Goal: Task Accomplishment & Management: Use online tool/utility

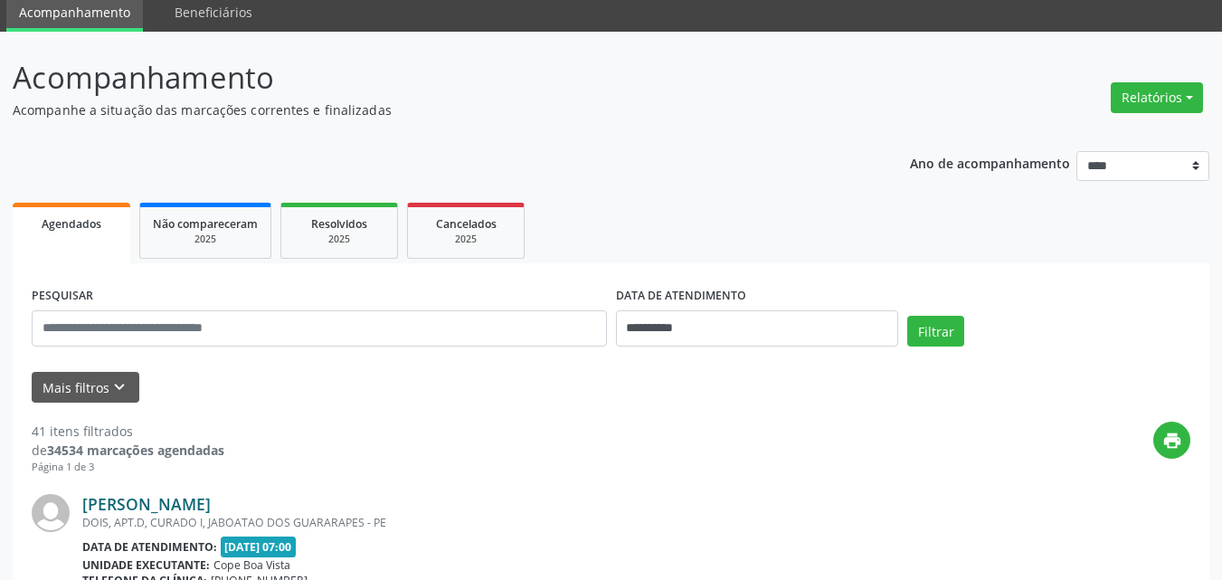
scroll to position [181, 0]
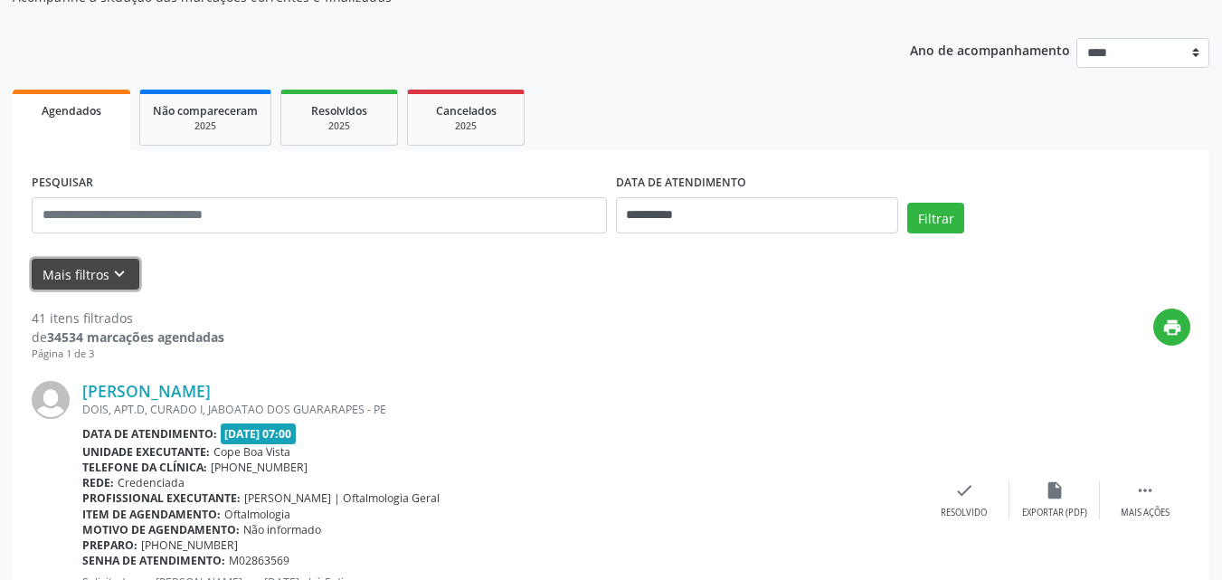
click at [109, 267] on icon "keyboard_arrow_down" at bounding box center [119, 274] width 20 height 20
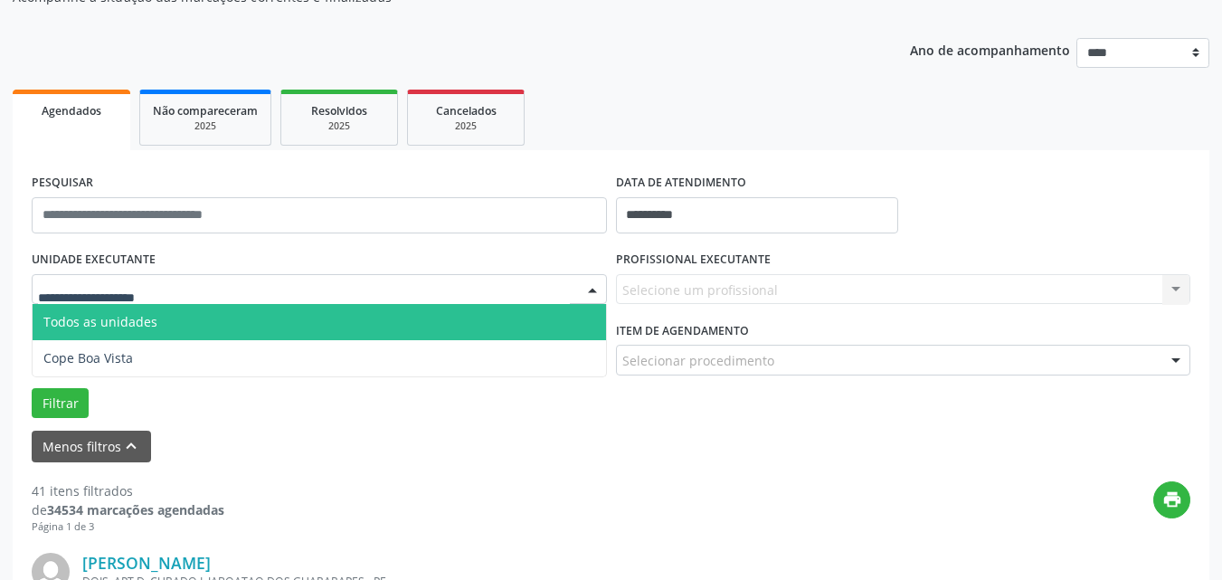
drag, startPoint x: 169, startPoint y: 294, endPoint x: 182, endPoint y: 321, distance: 30.0
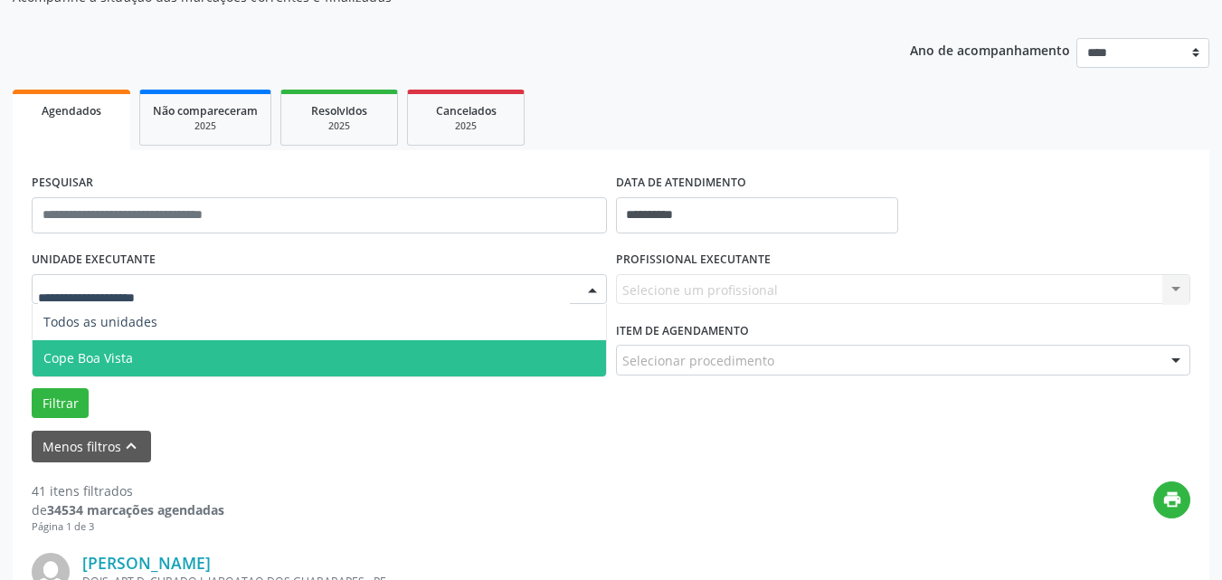
click at [178, 356] on span "Cope Boa Vista" at bounding box center [320, 358] width 574 height 36
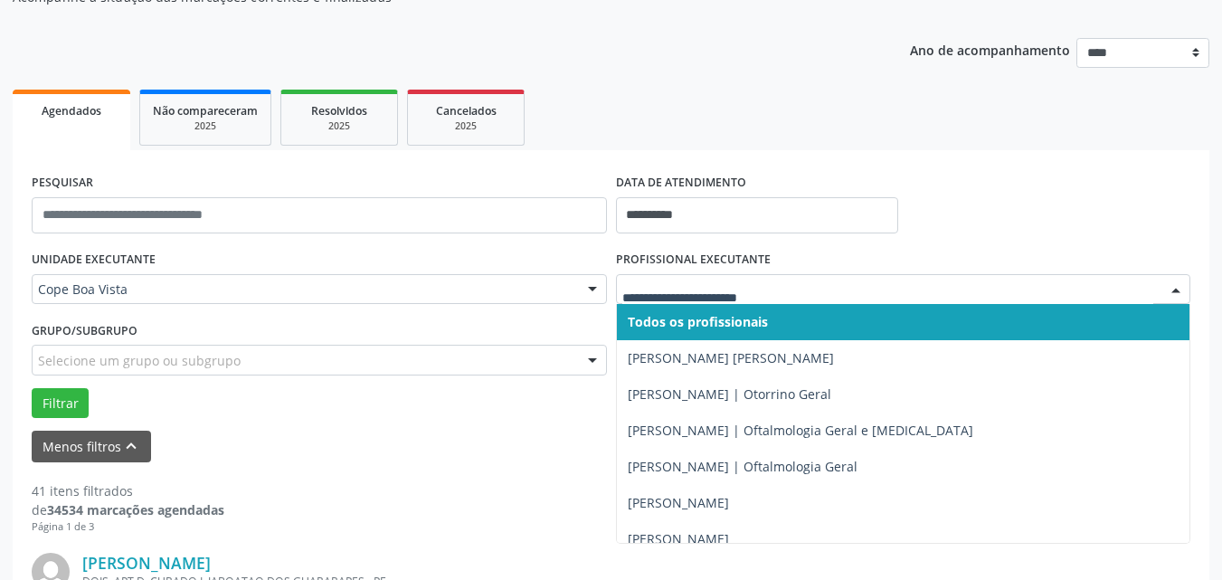
click at [733, 301] on div at bounding box center [903, 289] width 575 height 31
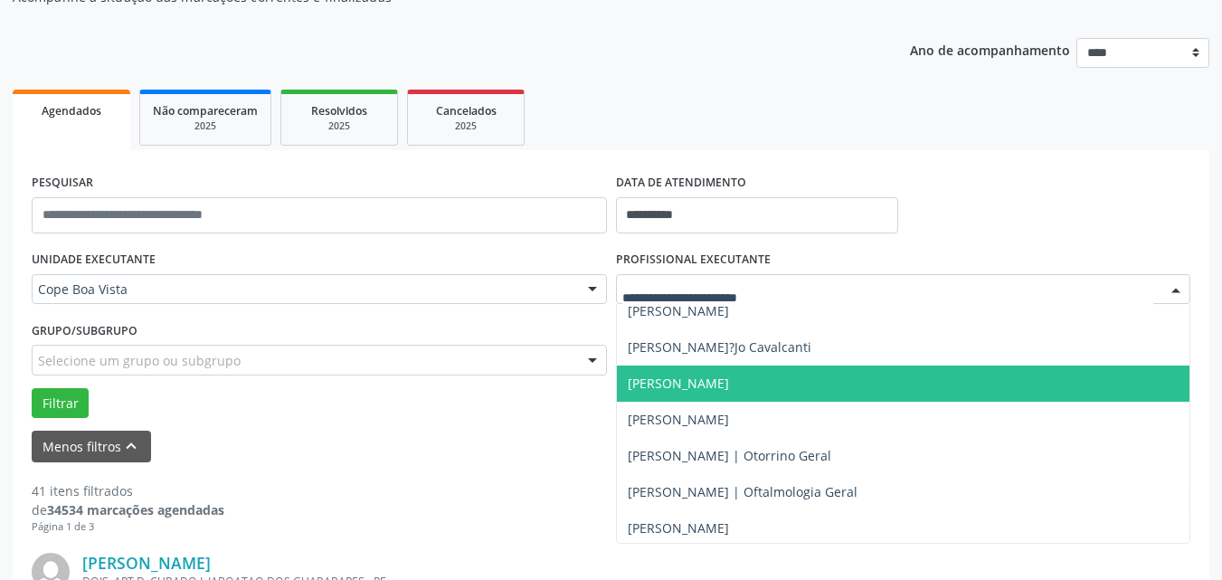
scroll to position [452, 0]
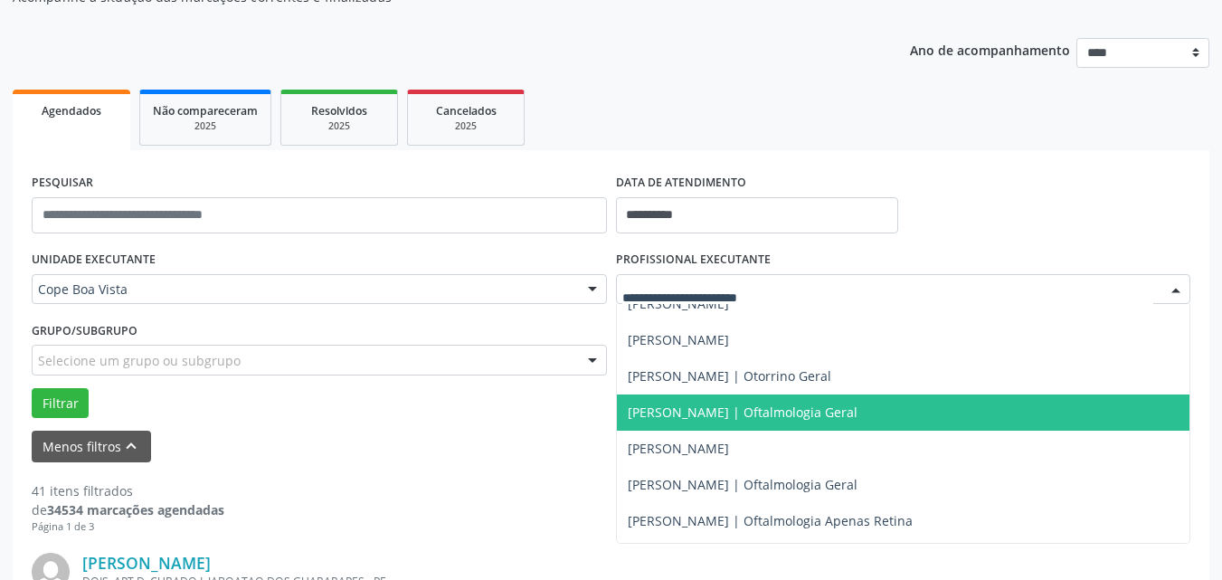
click at [706, 396] on span "[PERSON_NAME] | Oftalmologia Geral" at bounding box center [904, 412] width 574 height 36
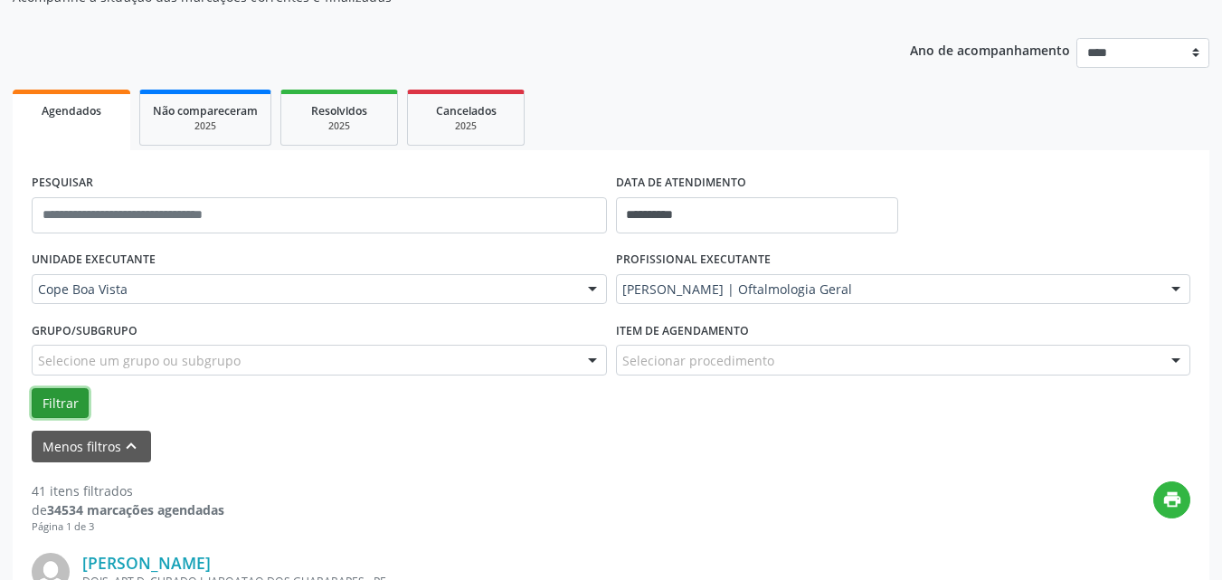
click at [64, 396] on button "Filtrar" at bounding box center [60, 403] width 57 height 31
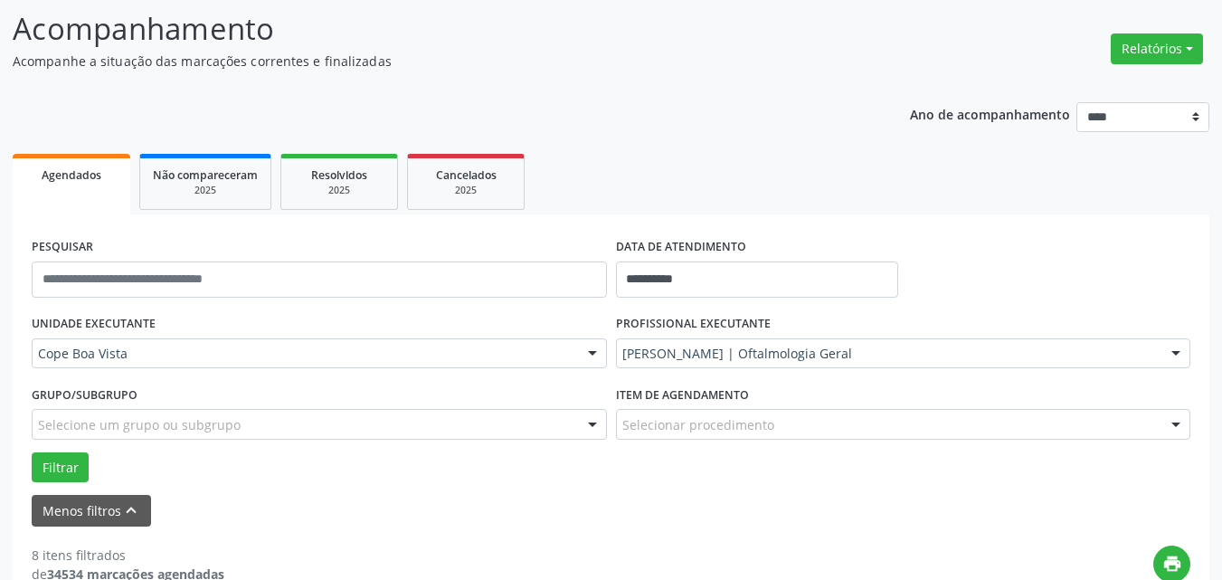
scroll to position [90, 0]
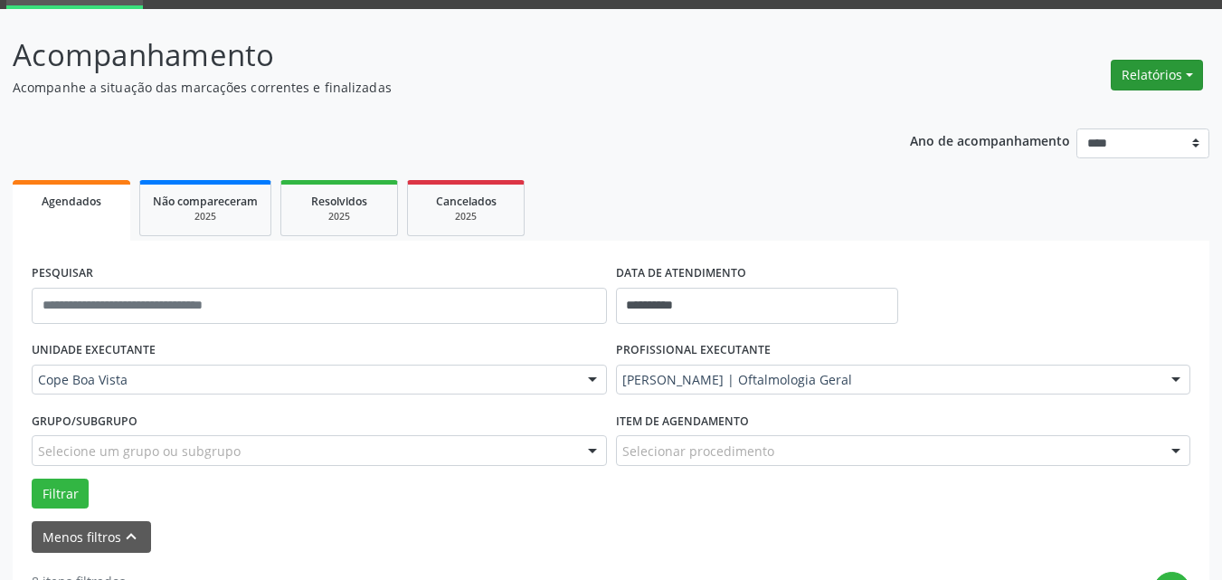
click at [1158, 71] on button "Relatórios" at bounding box center [1157, 75] width 92 height 31
click at [1134, 121] on link "Agendamentos" at bounding box center [1107, 113] width 195 height 25
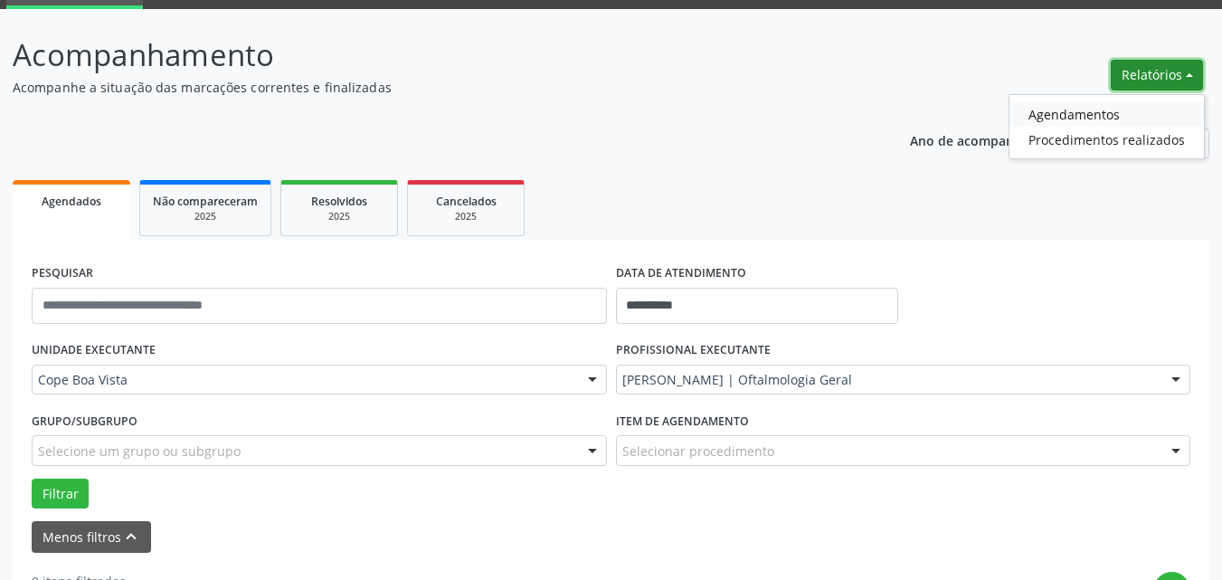
select select "*"
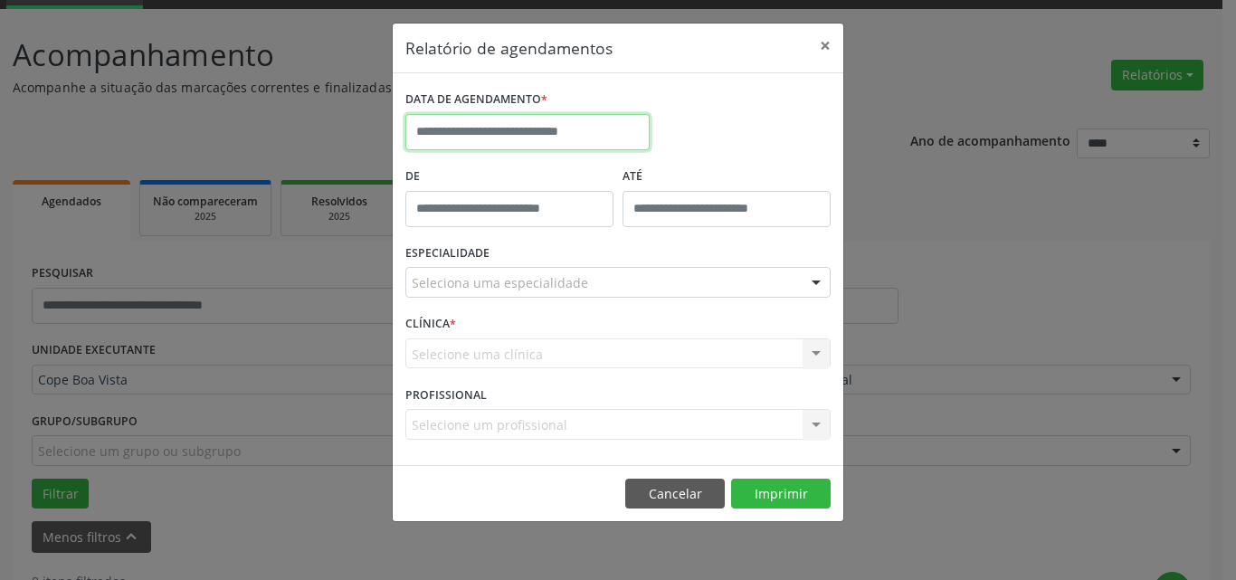
click at [574, 127] on input "text" at bounding box center [527, 132] width 244 height 36
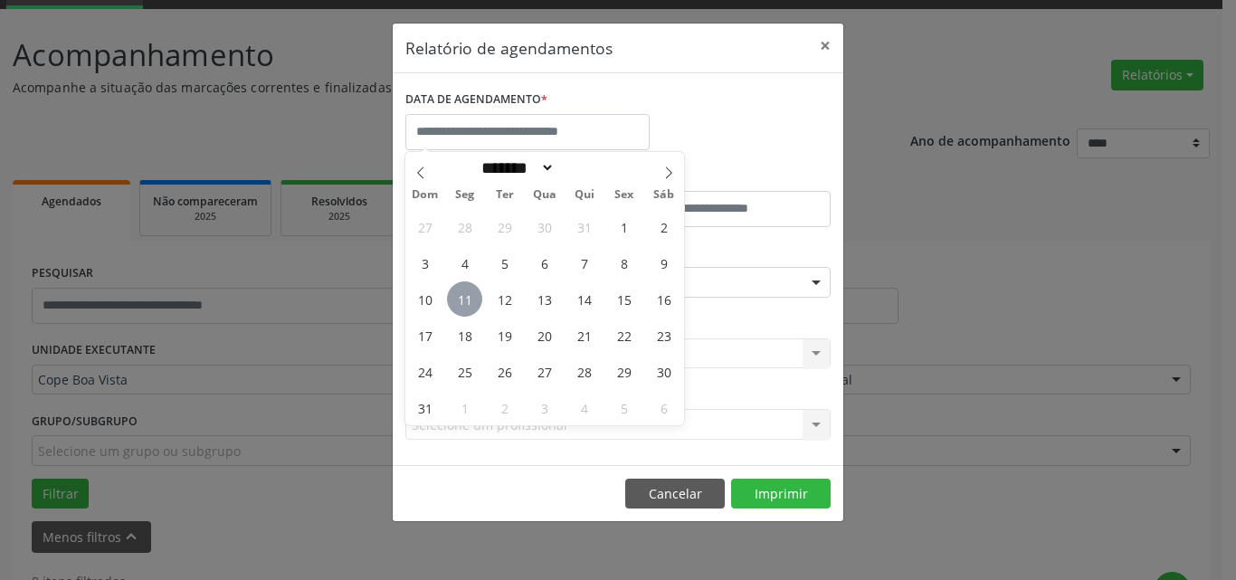
click at [467, 301] on span "11" at bounding box center [464, 298] width 35 height 35
type input "**********"
click at [467, 301] on span "11" at bounding box center [464, 298] width 35 height 35
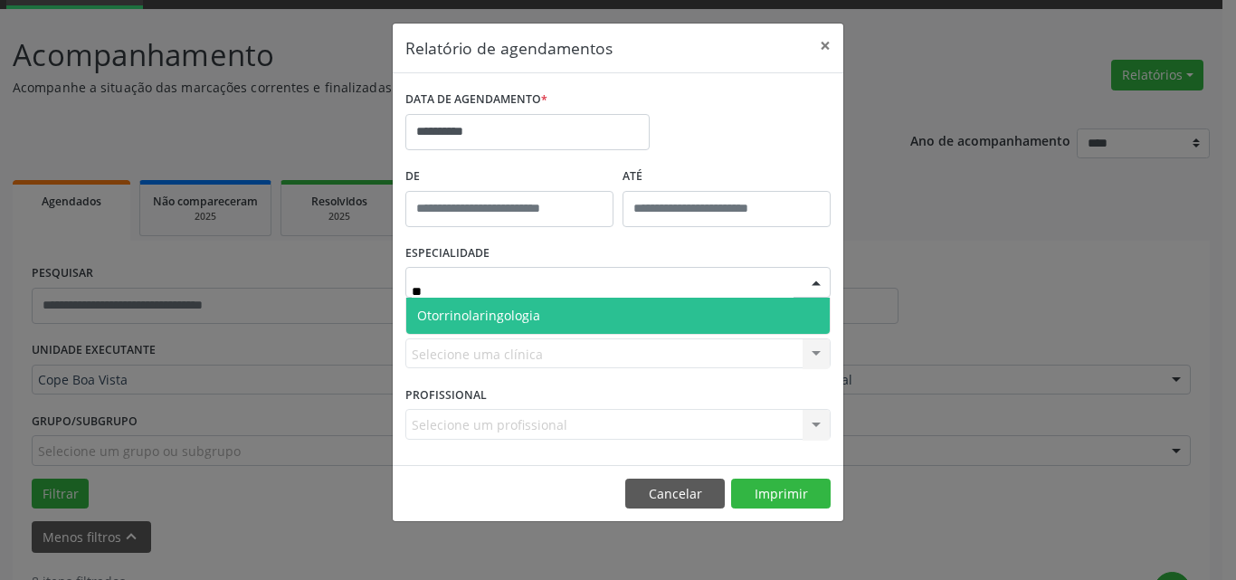
type input "*"
type input "****"
click at [527, 301] on span "Oftalmologia" at bounding box center [617, 316] width 423 height 36
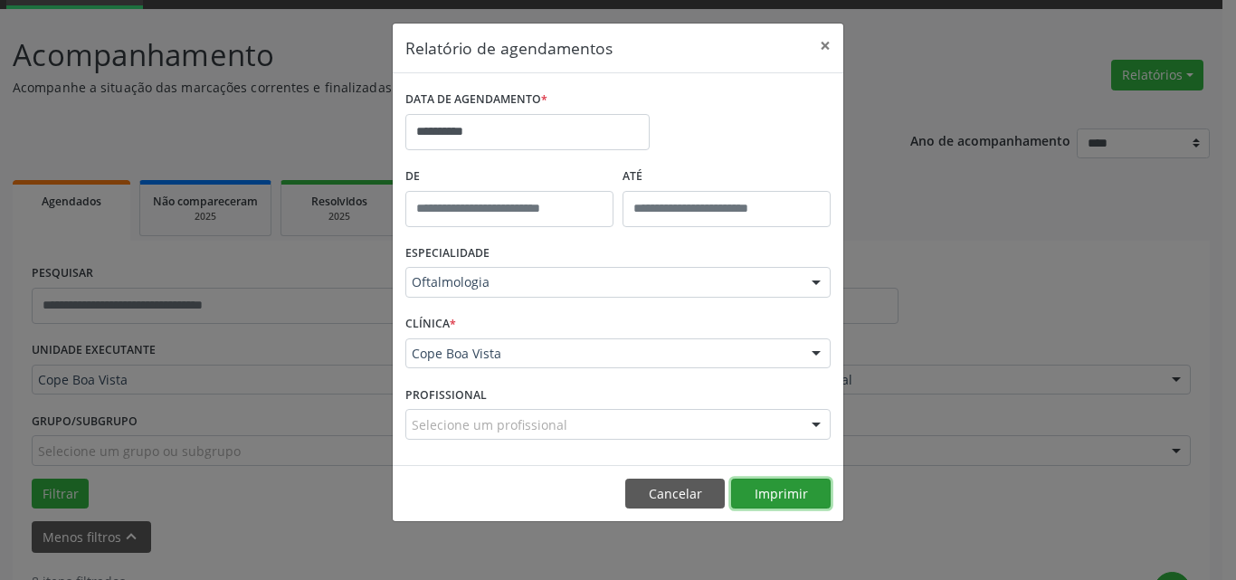
click at [785, 498] on button "Imprimir" at bounding box center [781, 494] width 100 height 31
click at [660, 498] on button "Cancelar" at bounding box center [675, 494] width 100 height 31
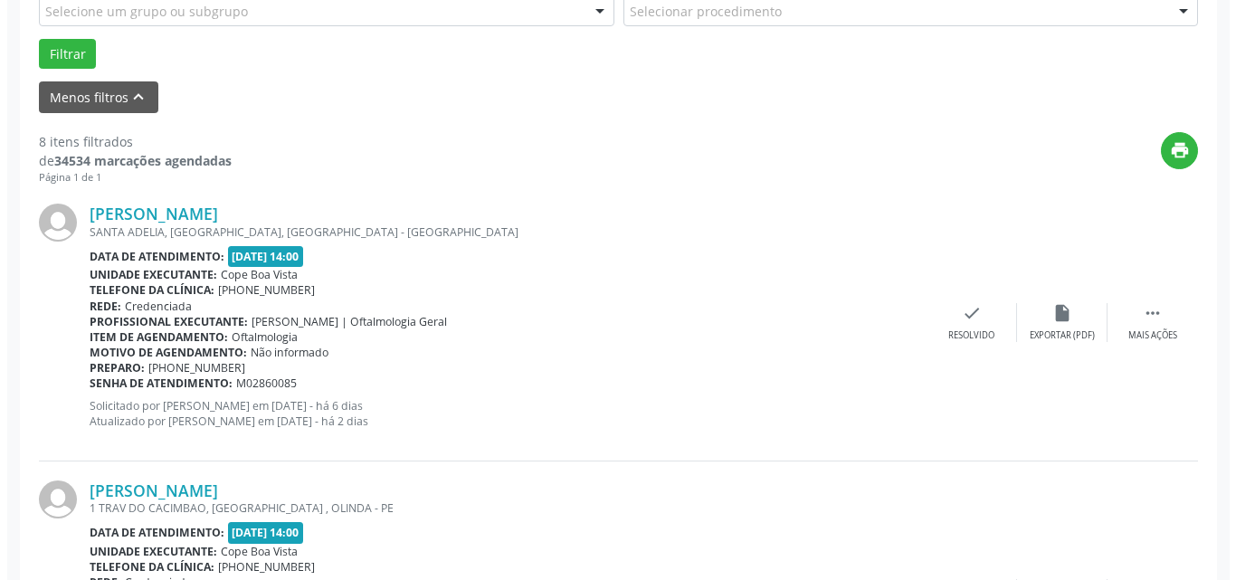
scroll to position [543, 0]
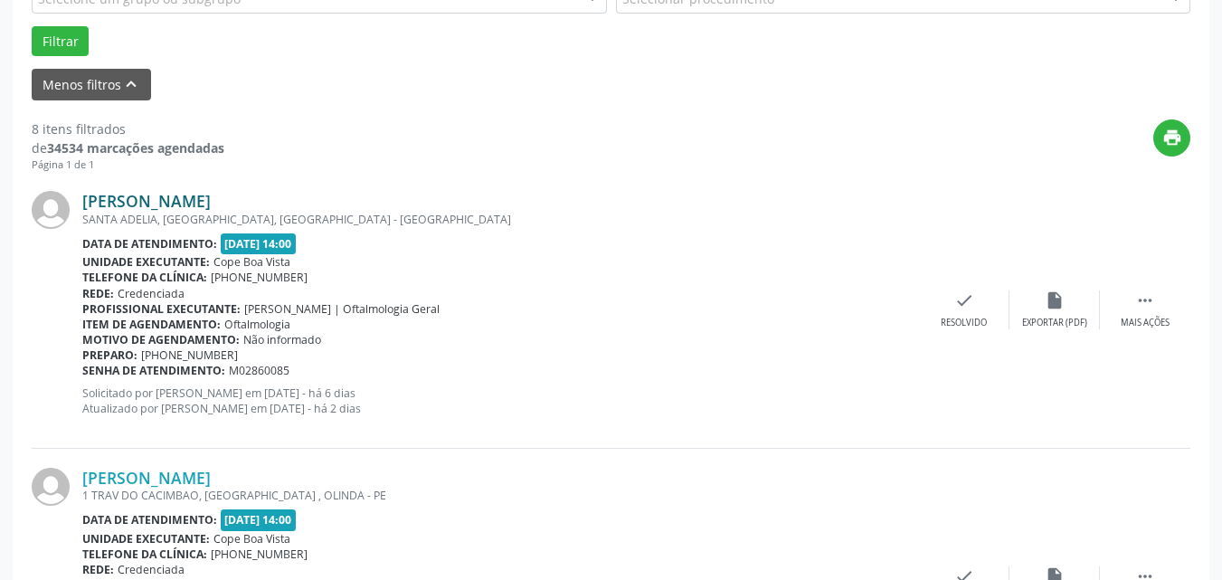
click at [149, 204] on link "[PERSON_NAME]" at bounding box center [146, 201] width 128 height 20
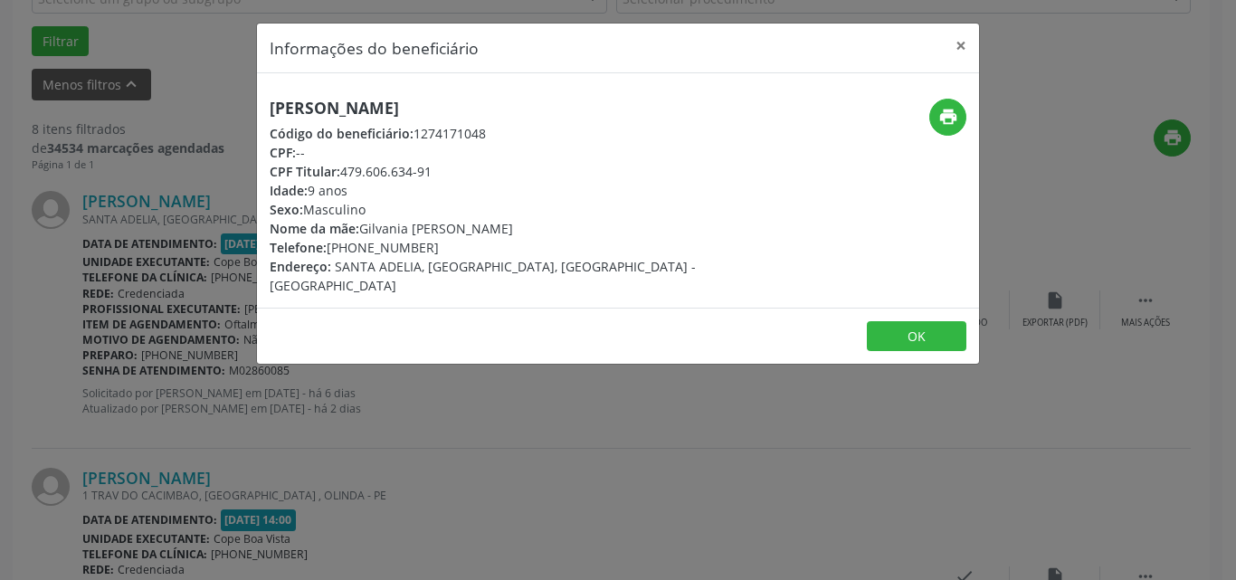
drag, startPoint x: 344, startPoint y: 175, endPoint x: 434, endPoint y: 171, distance: 90.5
click at [434, 171] on div "CPF Titular: 479.606.634-91" at bounding box center [498, 171] width 456 height 19
copy div "479.606.634-91"
